Goal: Information Seeking & Learning: Learn about a topic

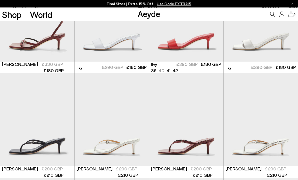
scroll to position [575, 0]
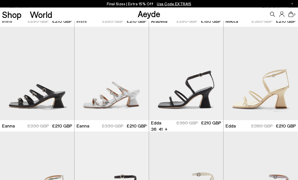
scroll to position [1354, 0]
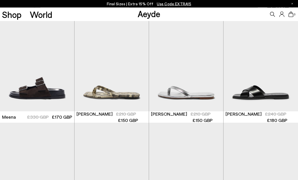
scroll to position [2212, 0]
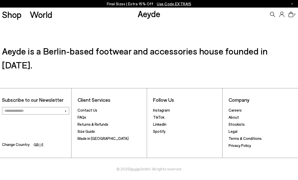
scroll to position [720, 0]
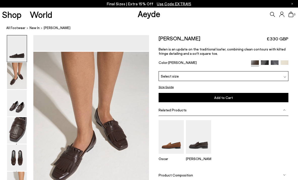
scroll to position [155, 0]
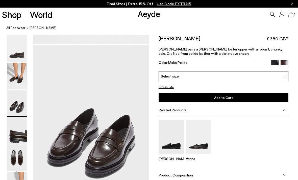
scroll to position [310, 0]
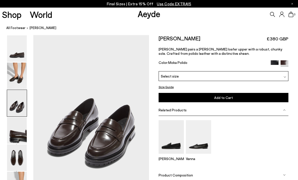
click at [174, 146] on img at bounding box center [171, 137] width 25 height 34
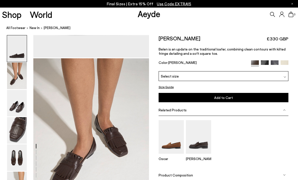
scroll to position [132, 0]
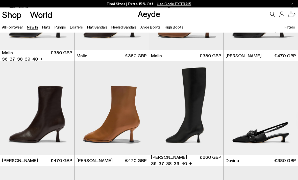
scroll to position [1142, 0]
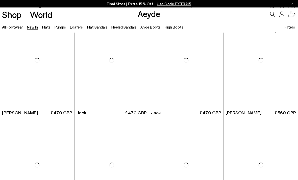
scroll to position [3162, 0]
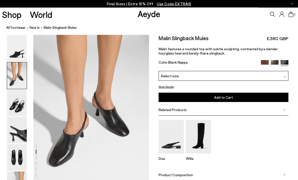
scroll to position [155, 0]
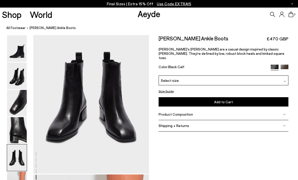
scroll to position [636, 0]
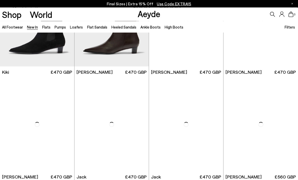
scroll to position [3086, 0]
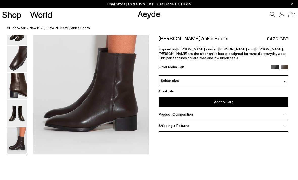
scroll to position [826, 0]
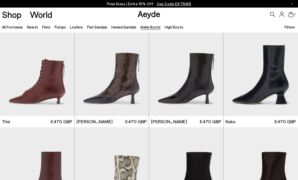
scroll to position [126, 0]
